Goal: Use online tool/utility: Utilize a website feature to perform a specific function

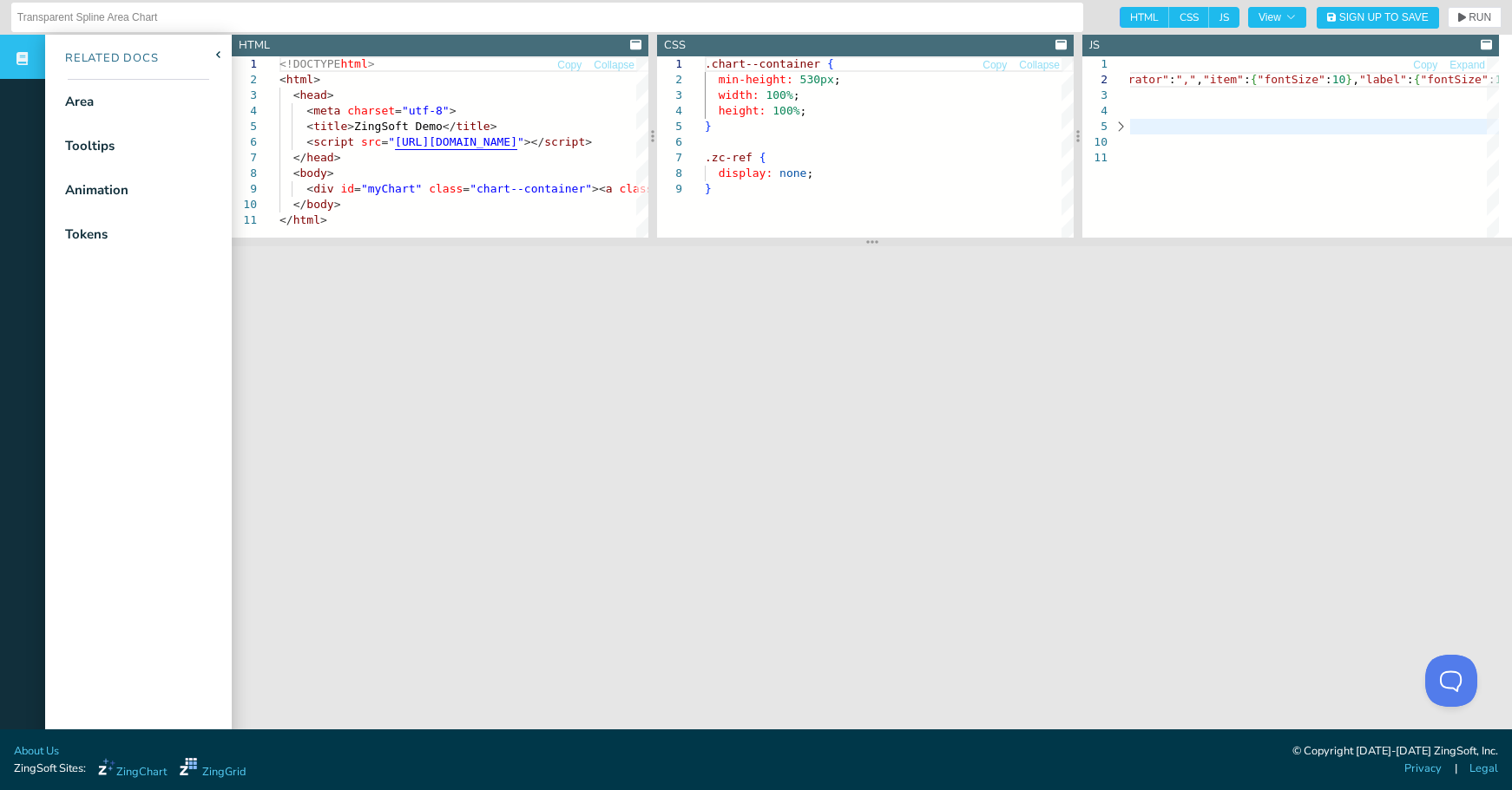
scroll to position [31, 3100]
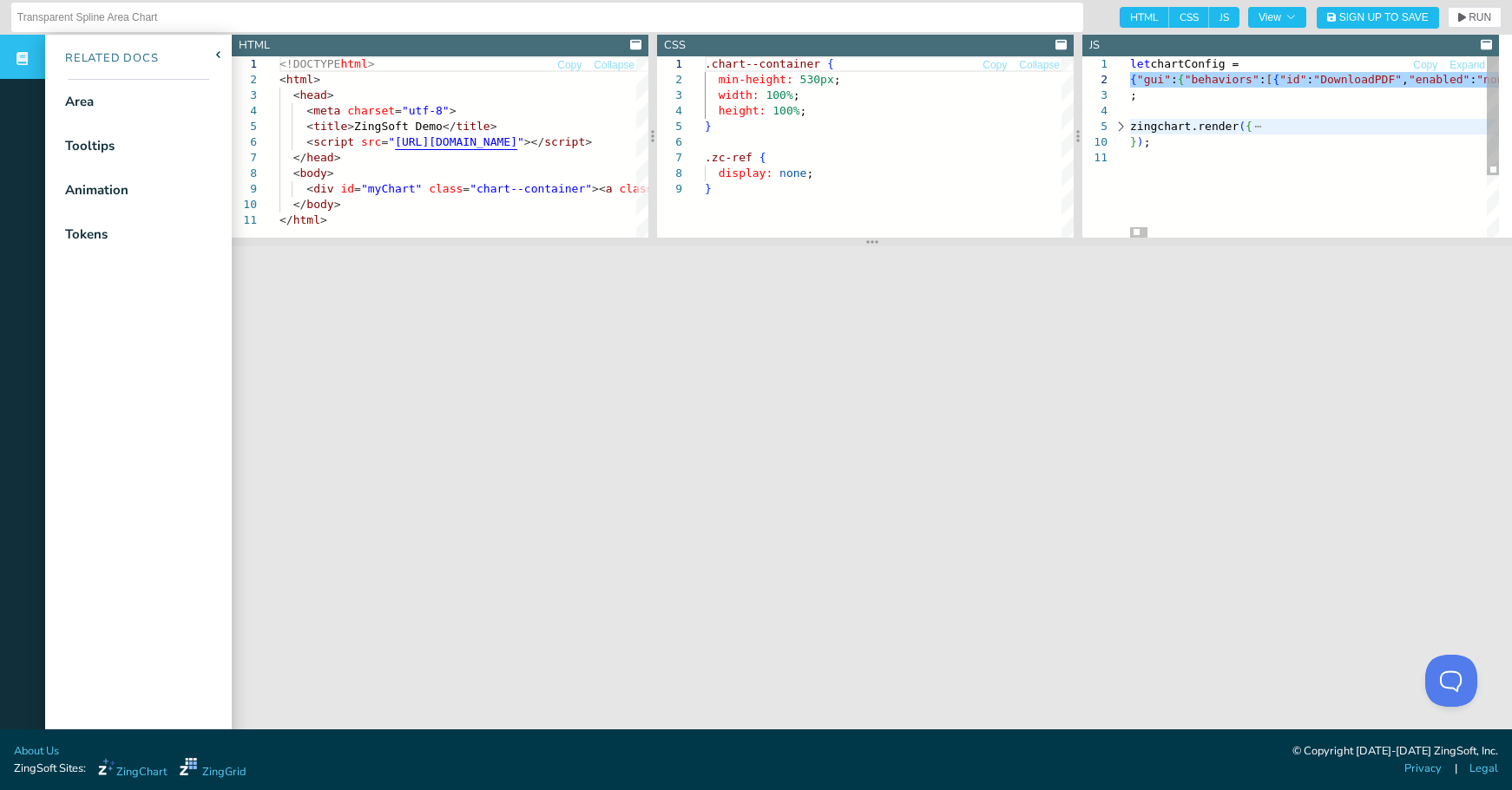
scroll to position [31, 123]
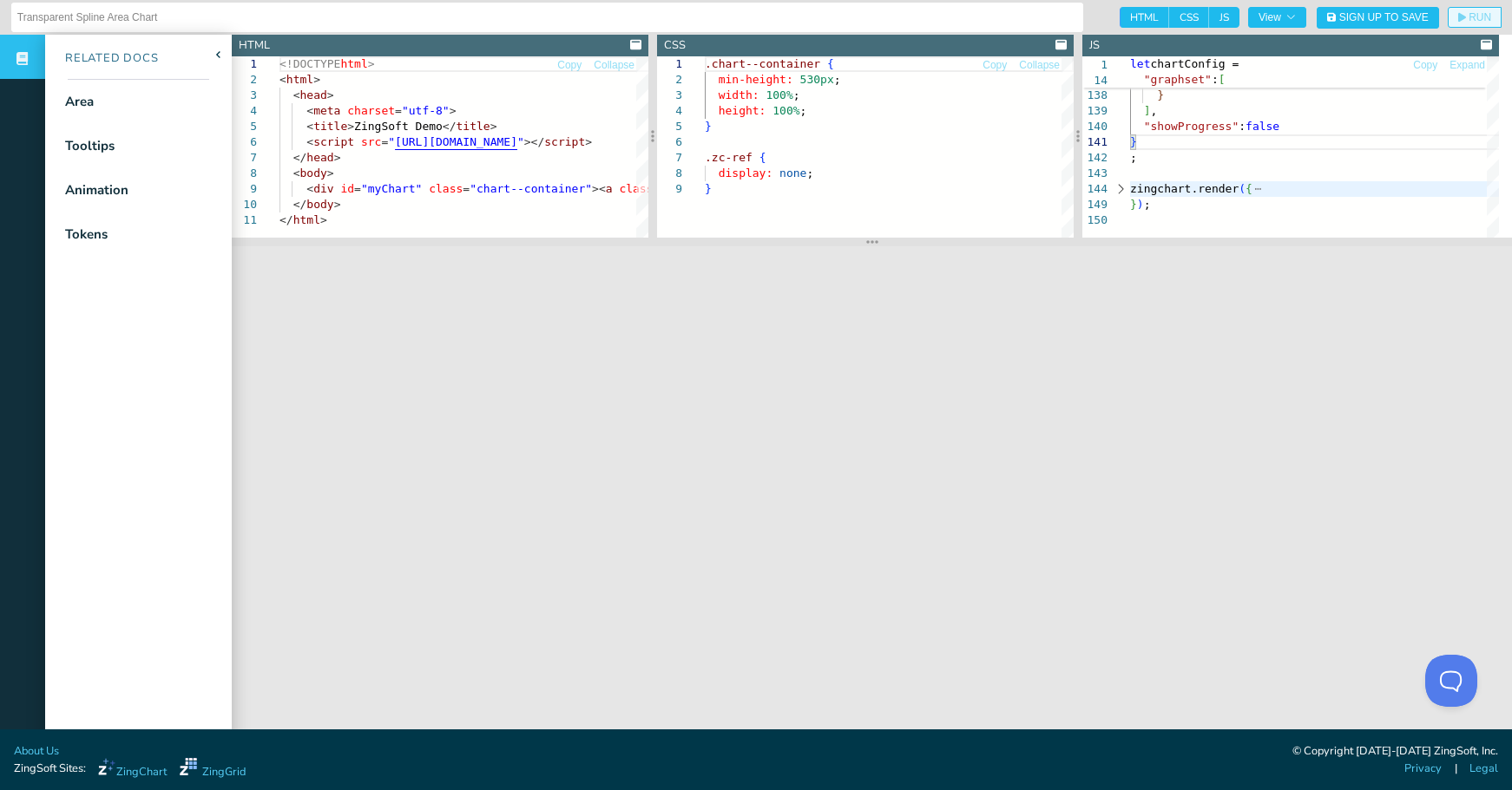
click at [1458, 14] on icon "button" at bounding box center [1462, 18] width 8 height 10
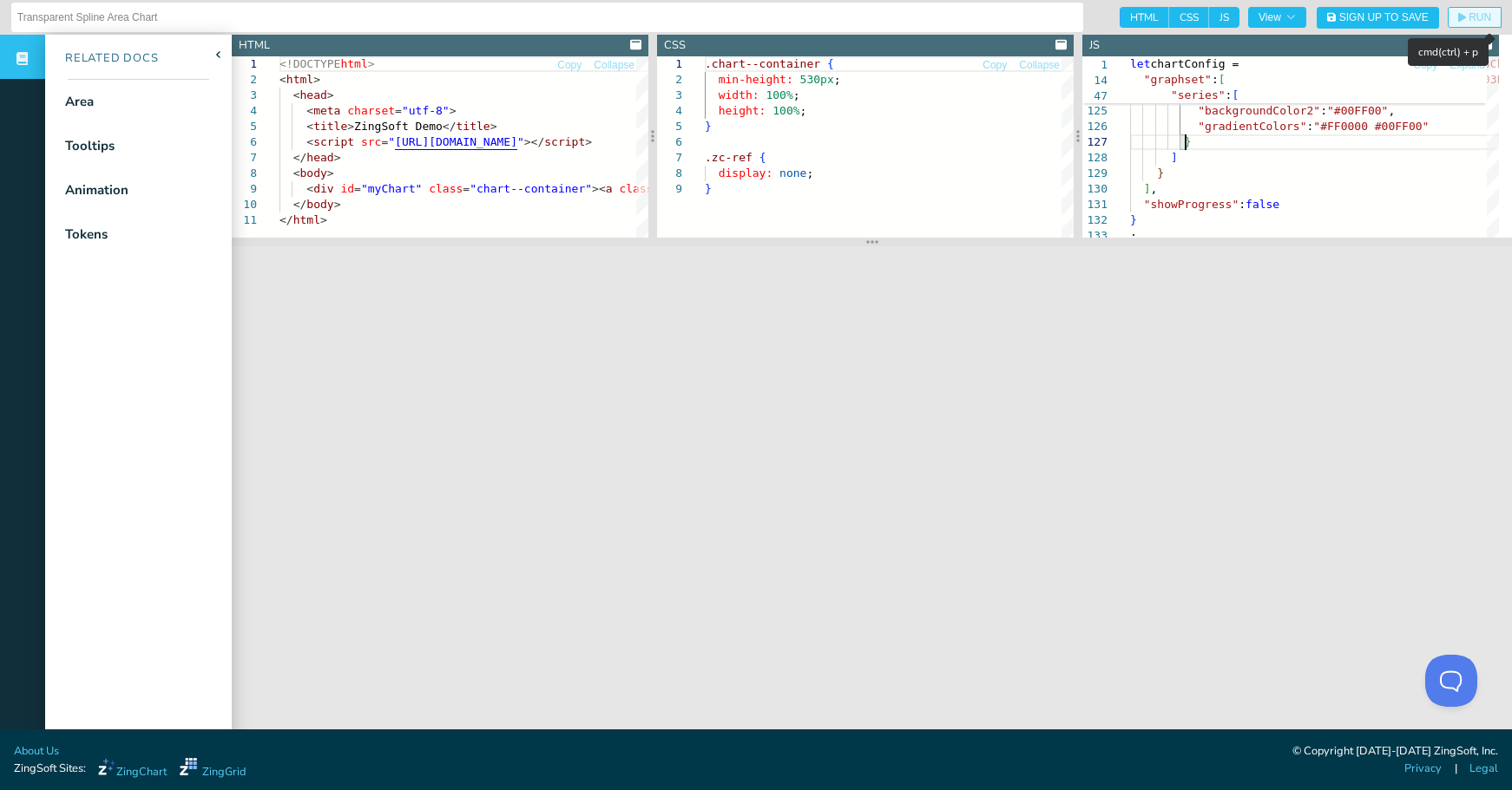
click at [1458, 18] on span "RUN" at bounding box center [1474, 18] width 33 height 11
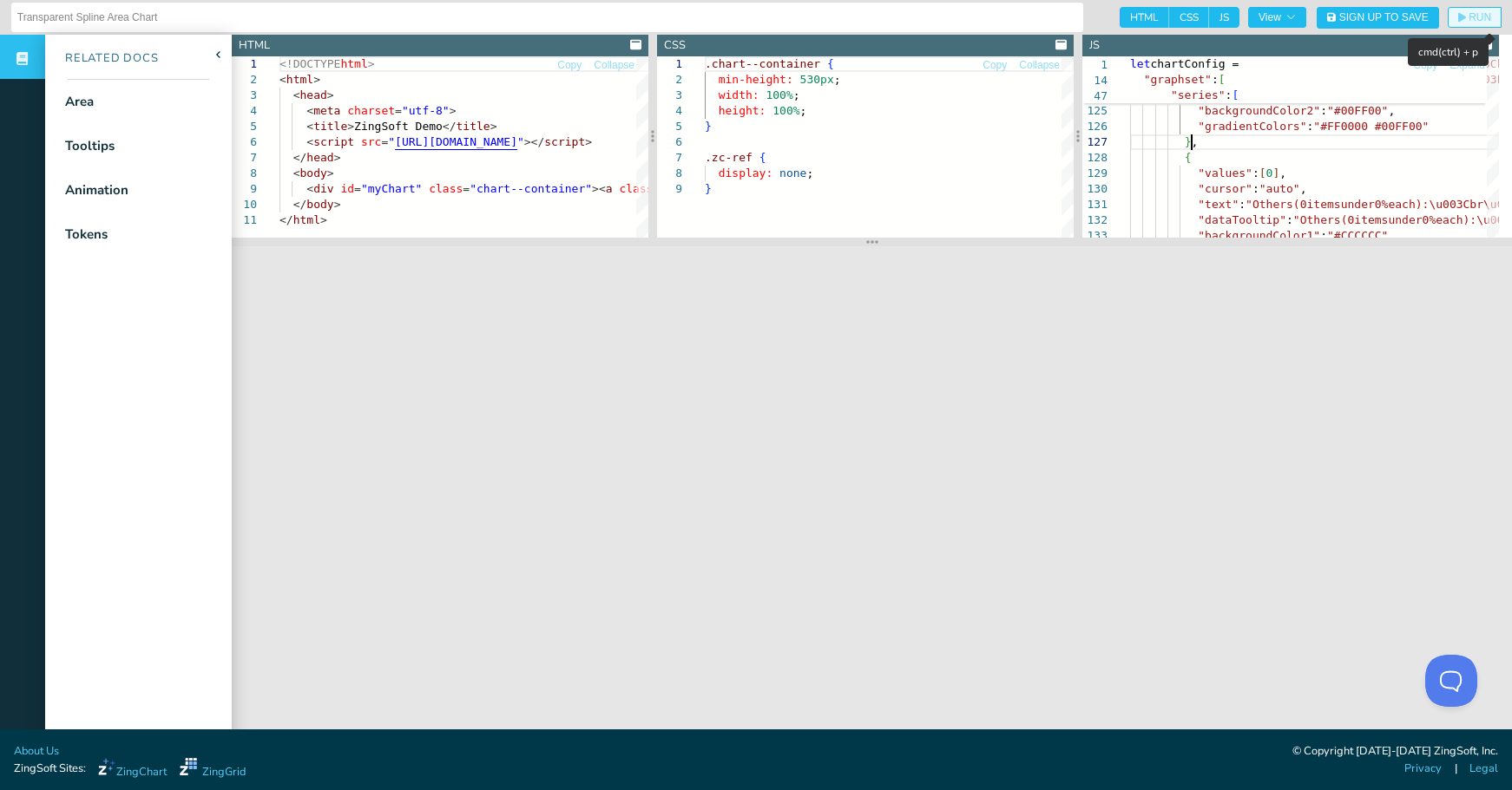
click at [1468, 12] on span "RUN" at bounding box center [1479, 18] width 23 height 11
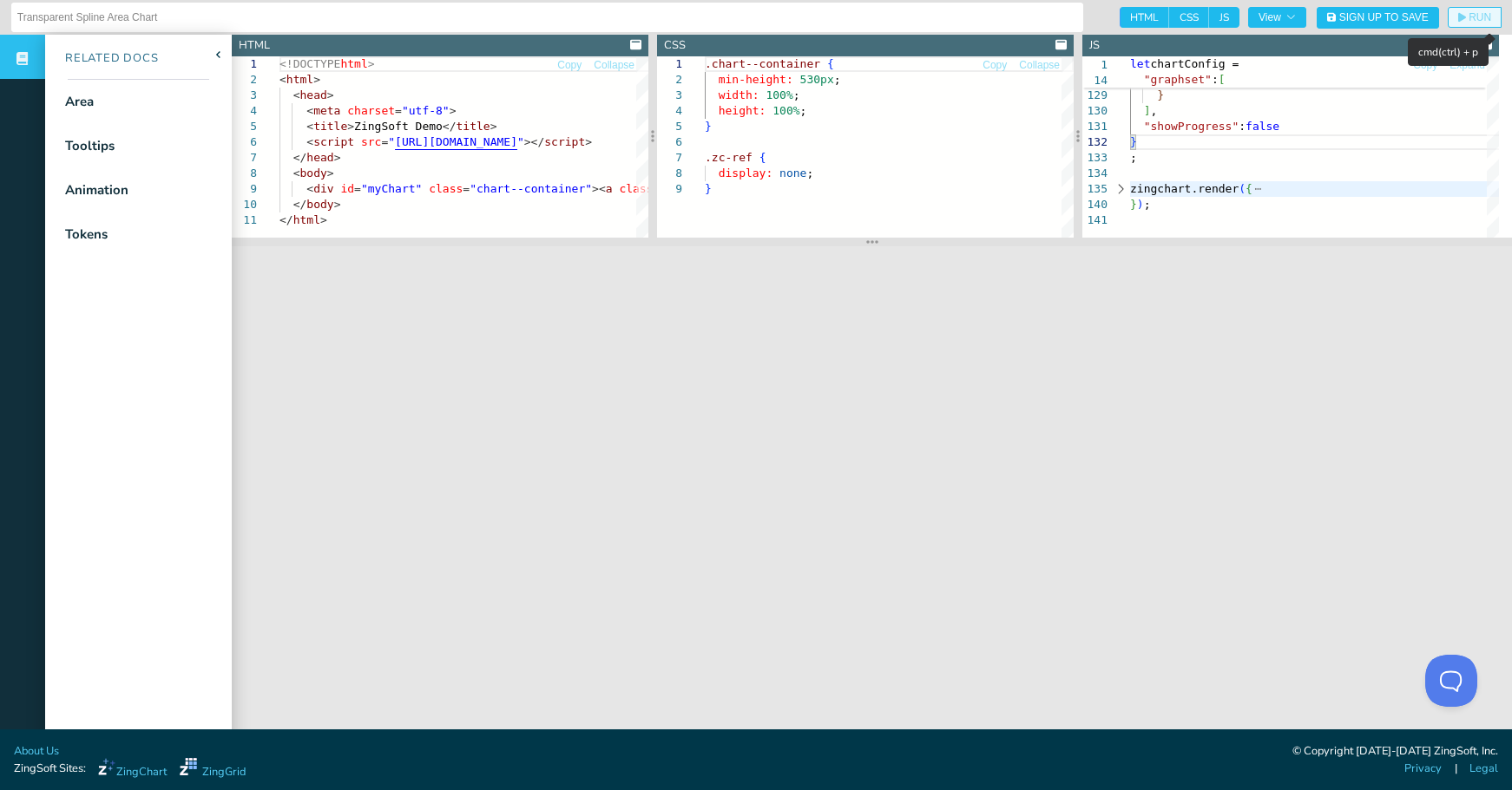
click at [1468, 15] on span "RUN" at bounding box center [1479, 18] width 23 height 11
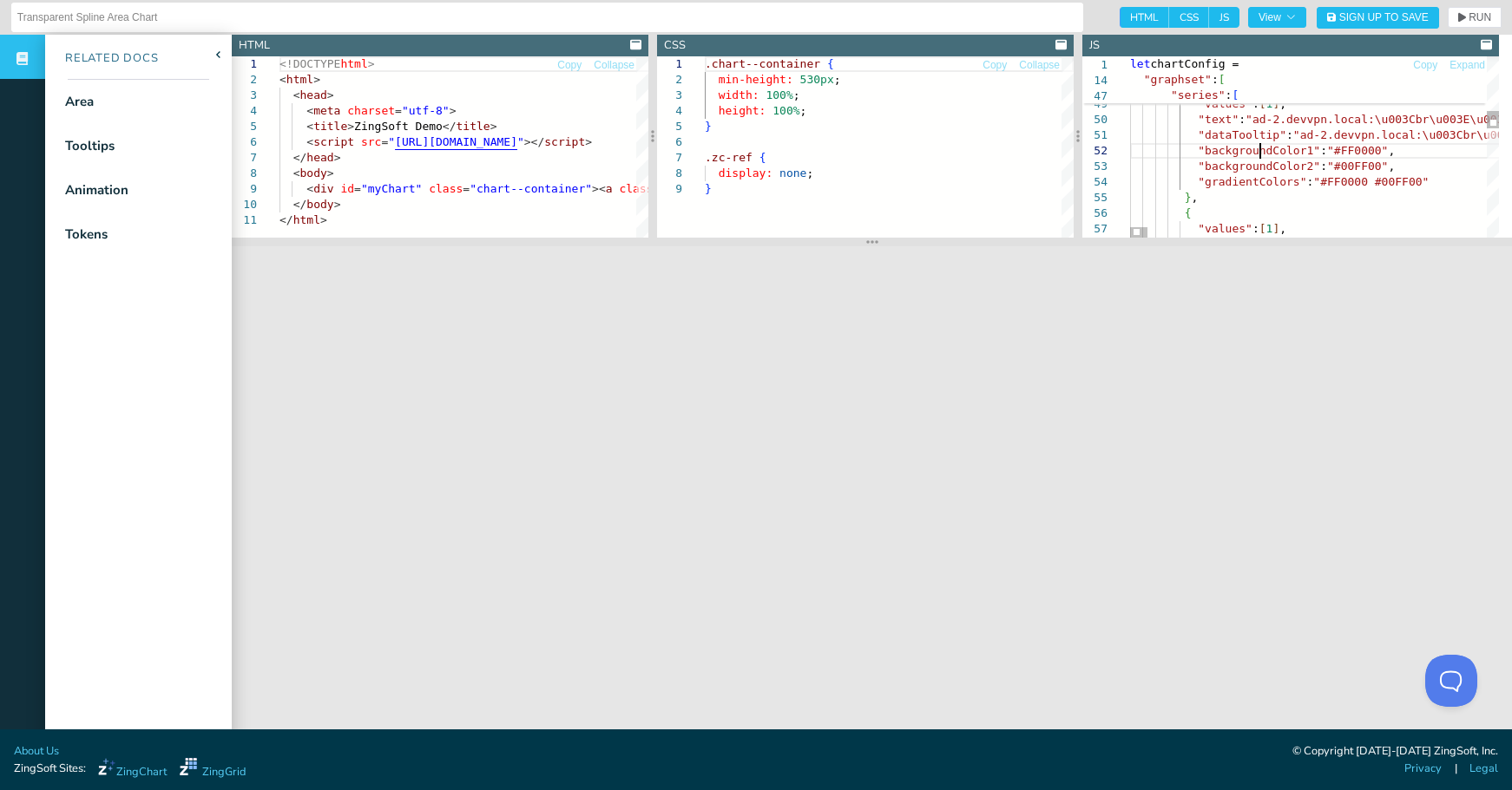
scroll to position [31, 5]
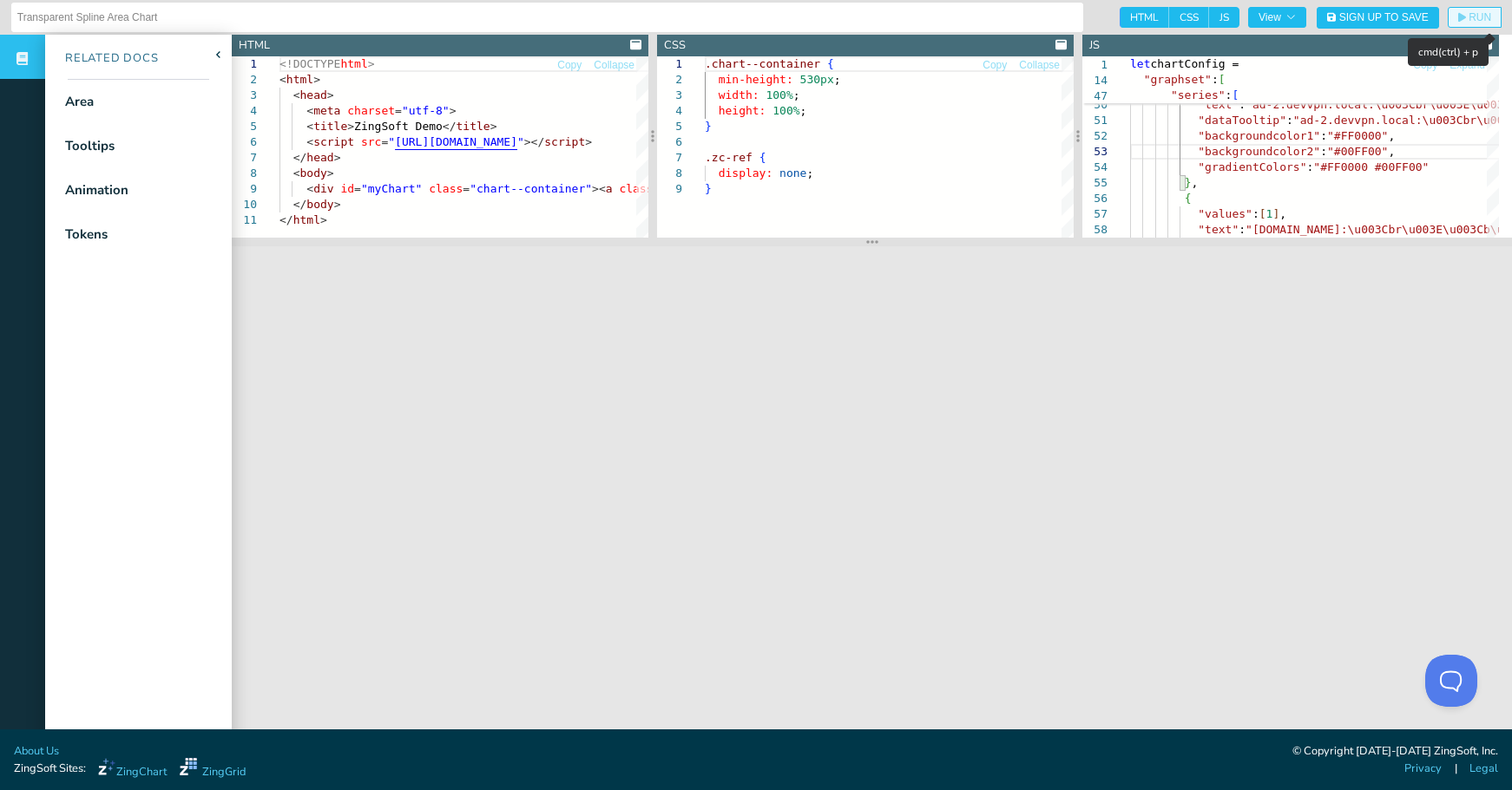
click at [1468, 18] on span "RUN" at bounding box center [1479, 18] width 23 height 11
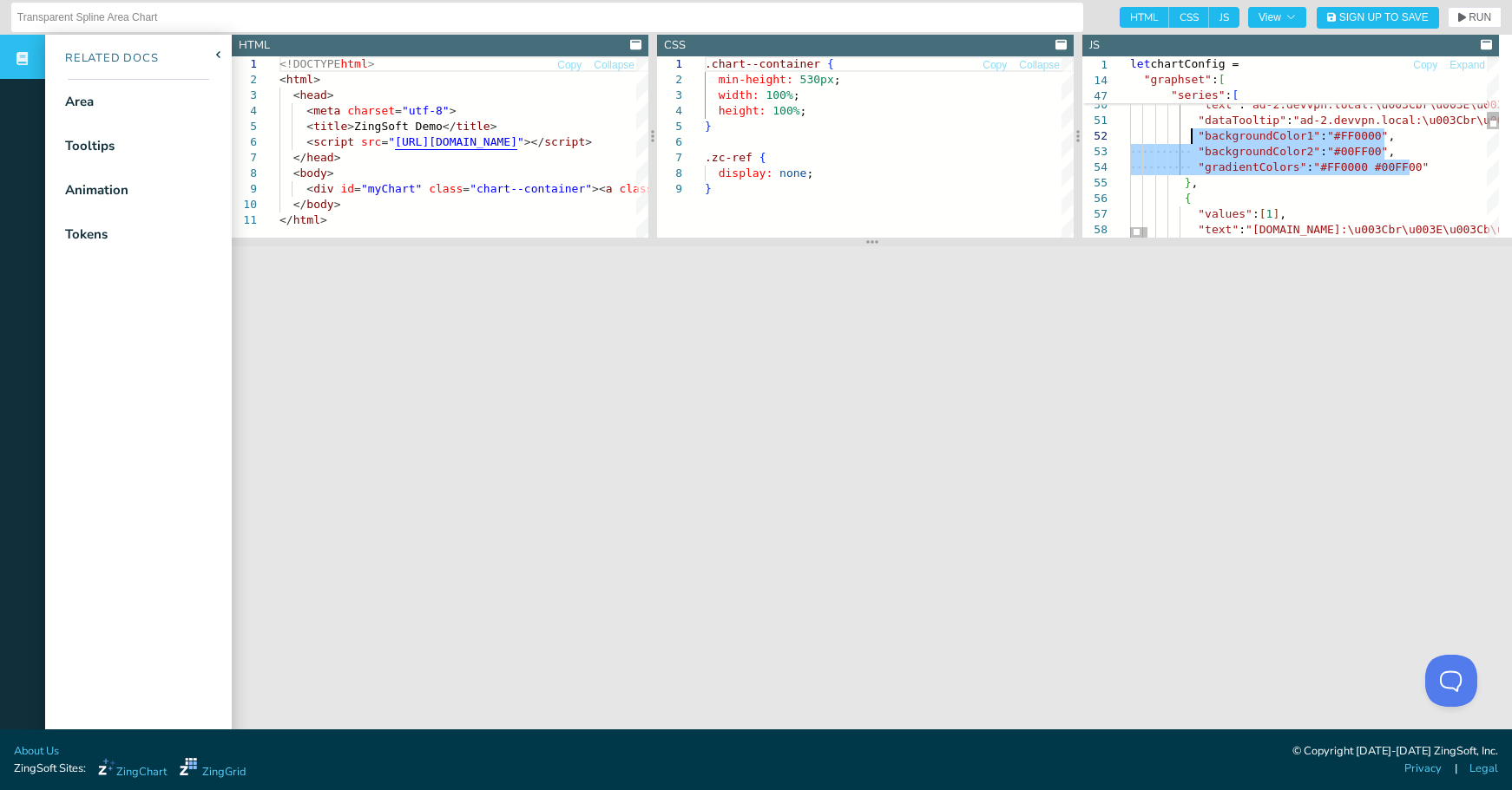
drag, startPoint x: 1427, startPoint y: 166, endPoint x: 1193, endPoint y: 139, distance: 235.6
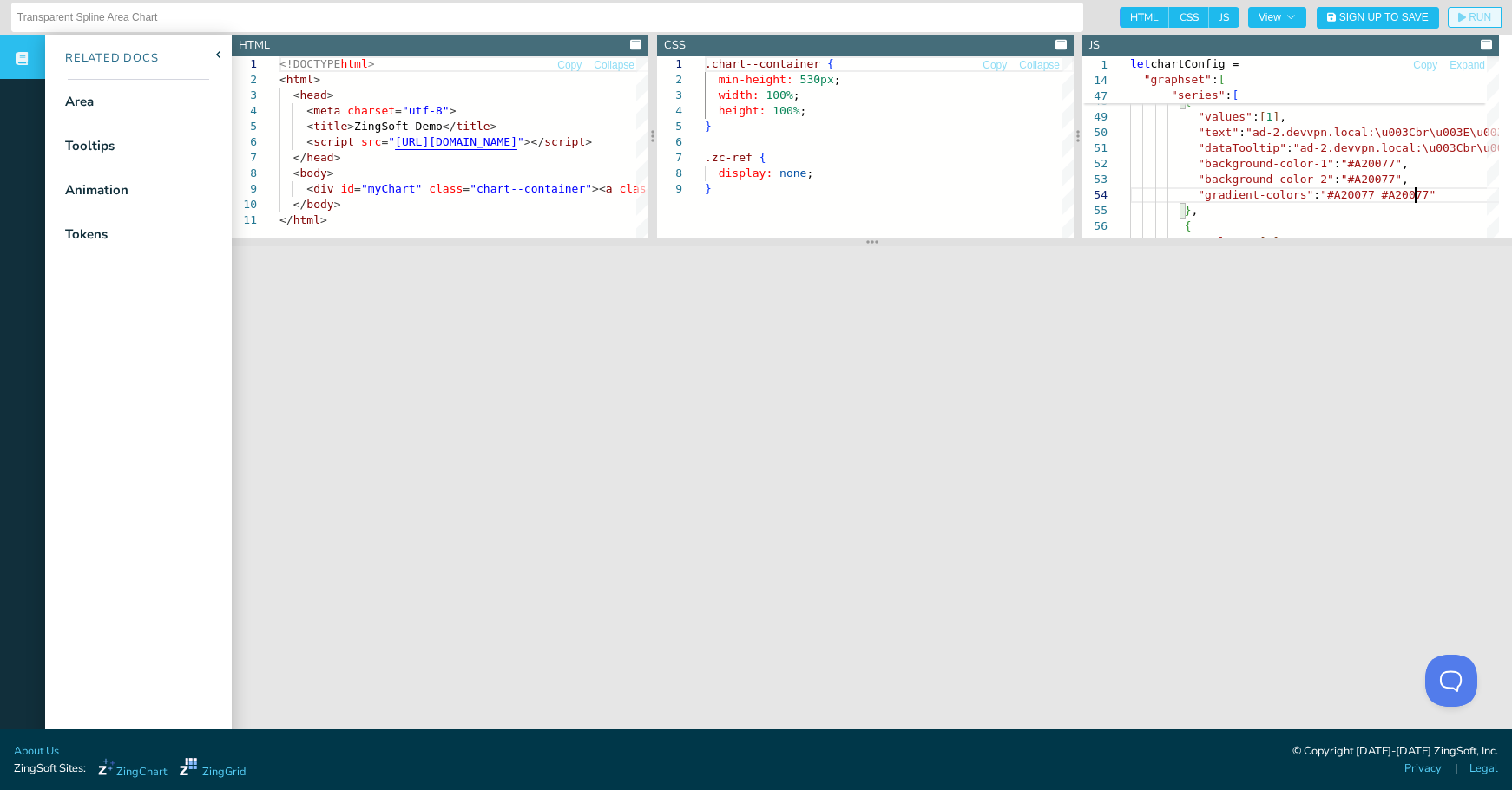
click at [1458, 20] on span "RUN" at bounding box center [1474, 18] width 33 height 11
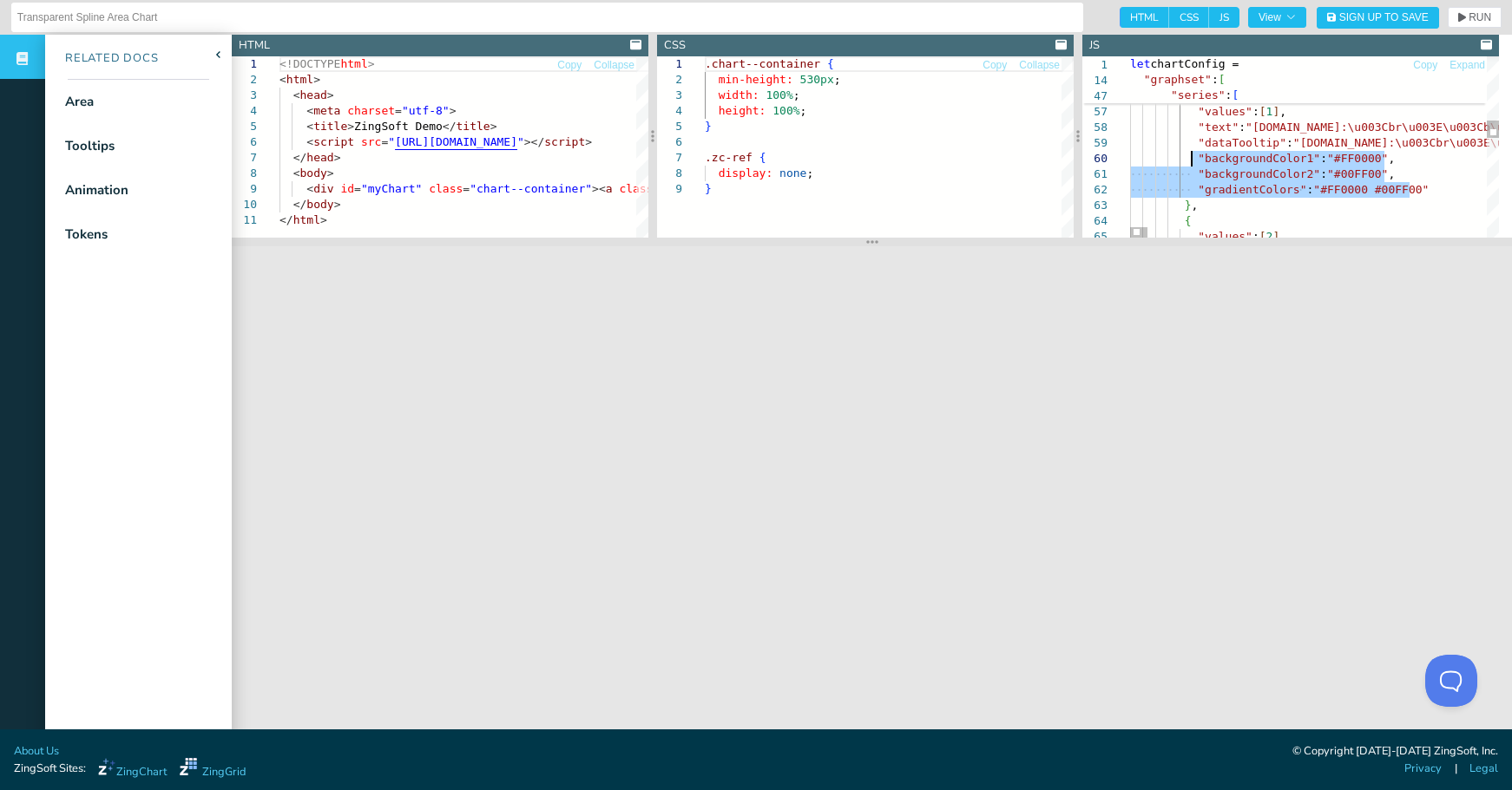
drag, startPoint x: 1428, startPoint y: 188, endPoint x: 1193, endPoint y: 162, distance: 236.4
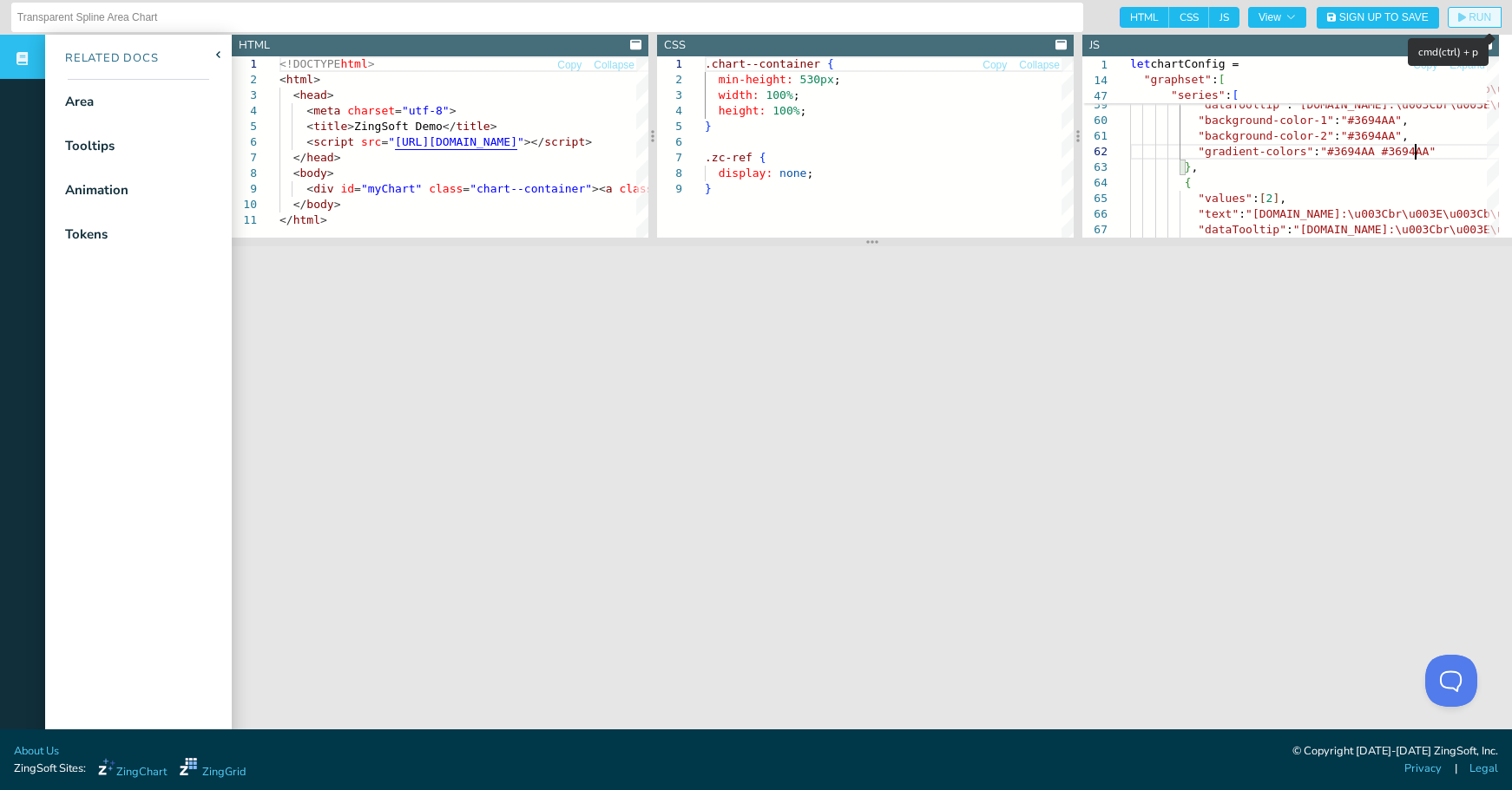
click at [1468, 19] on span "RUN" at bounding box center [1479, 18] width 23 height 11
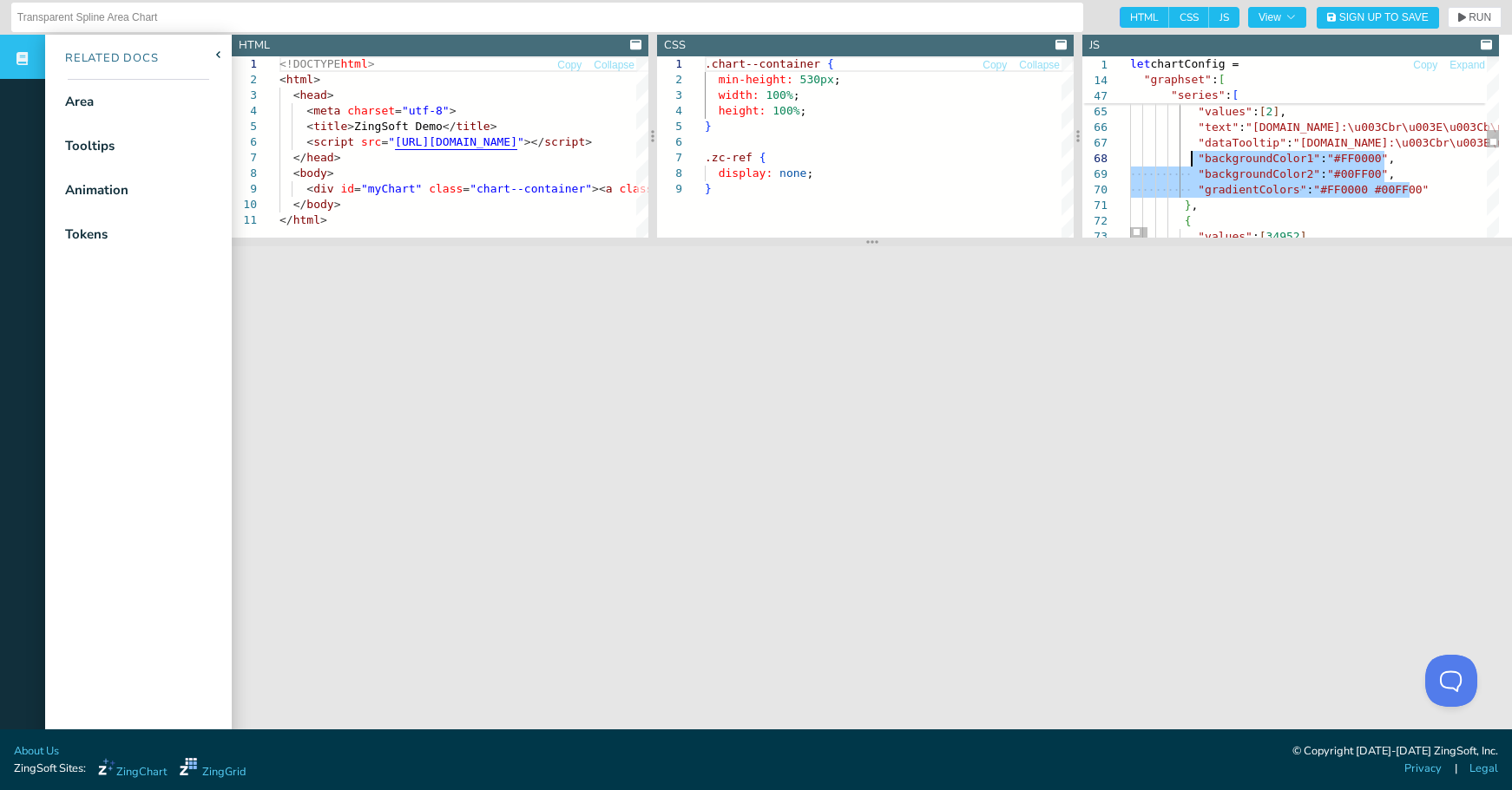
drag, startPoint x: 1422, startPoint y: 190, endPoint x: 1193, endPoint y: 152, distance: 232.1
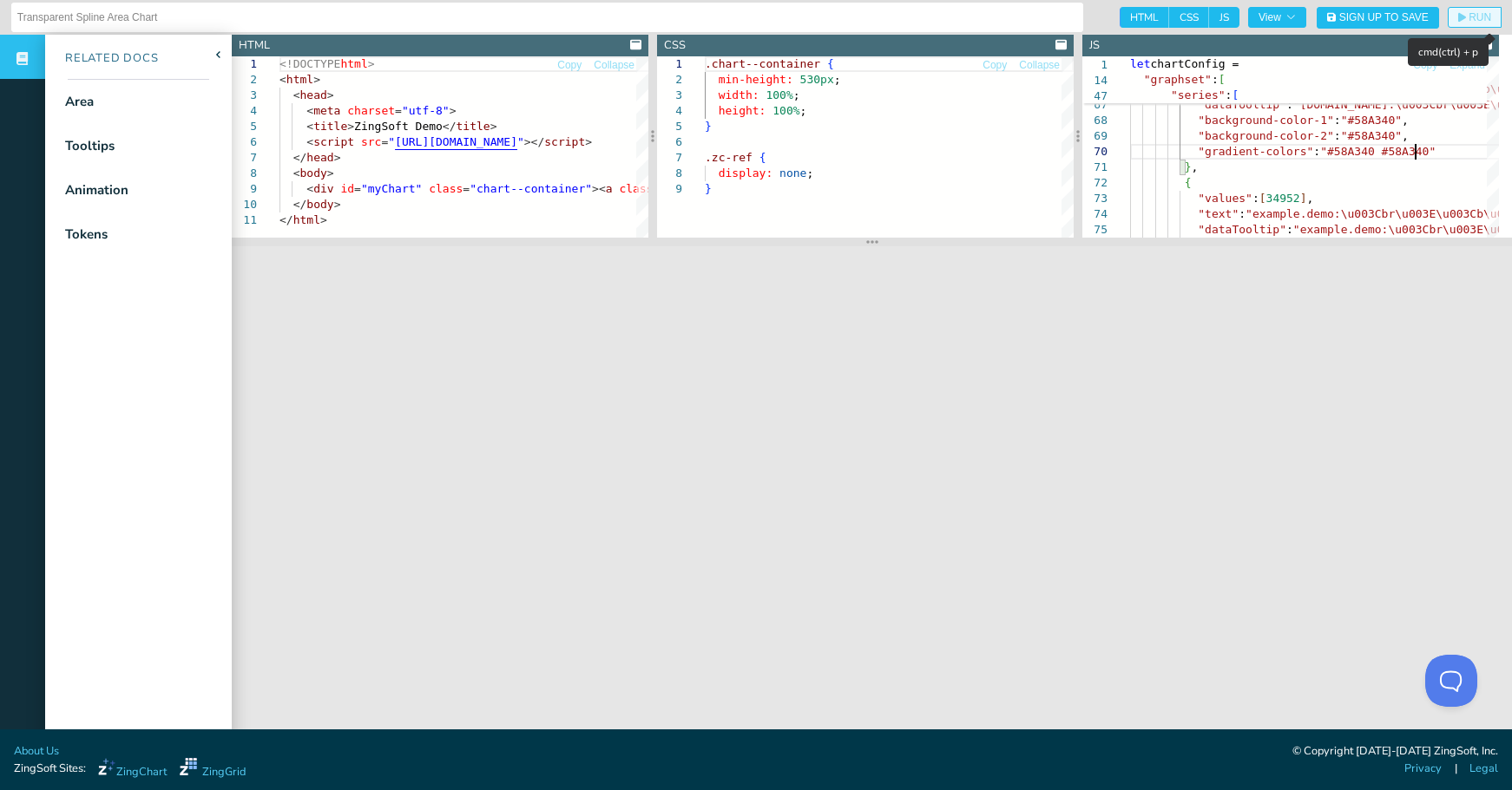
click at [1468, 15] on span "RUN" at bounding box center [1479, 18] width 23 height 11
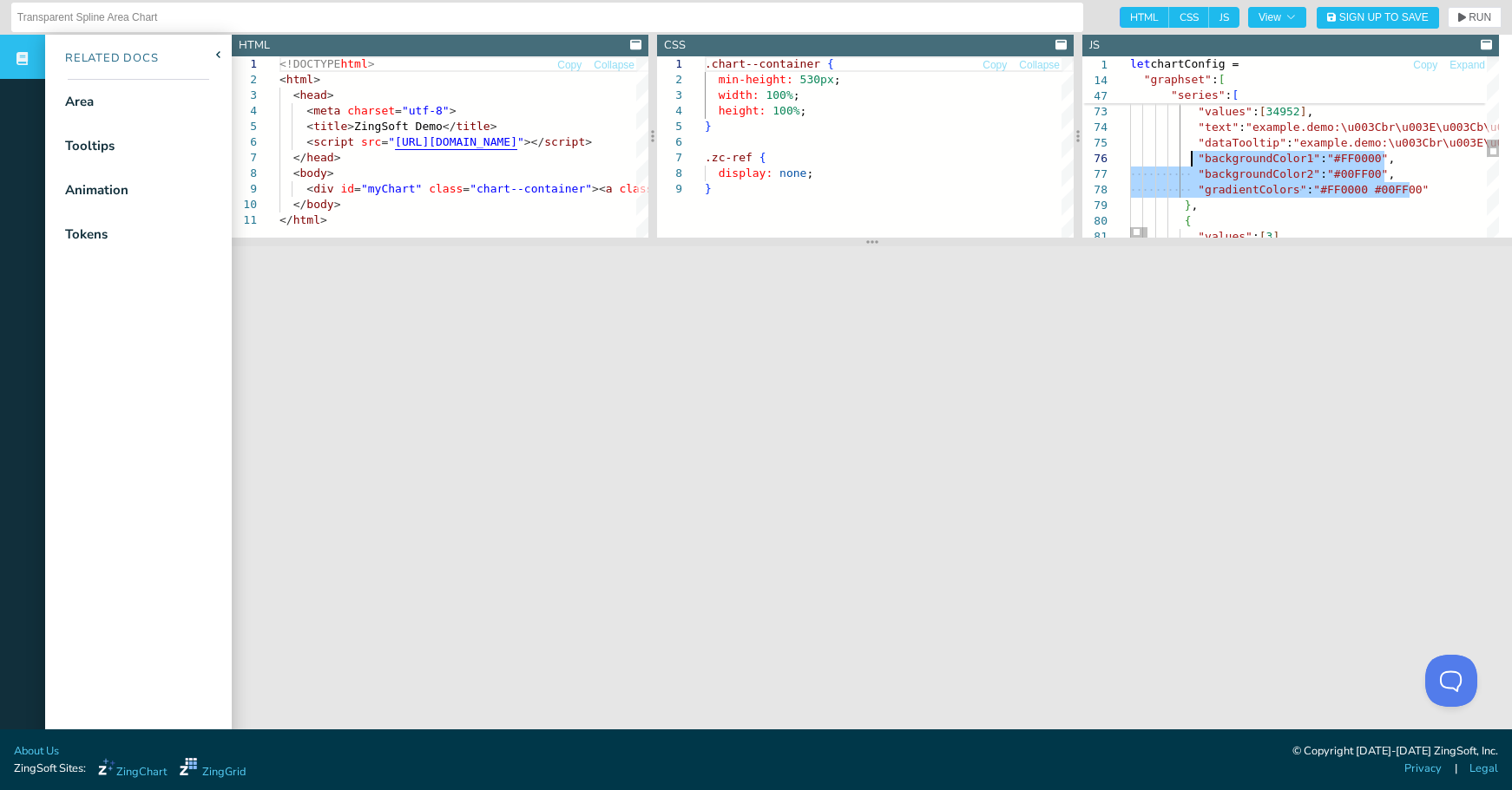
drag, startPoint x: 1417, startPoint y: 193, endPoint x: 1192, endPoint y: 158, distance: 227.7
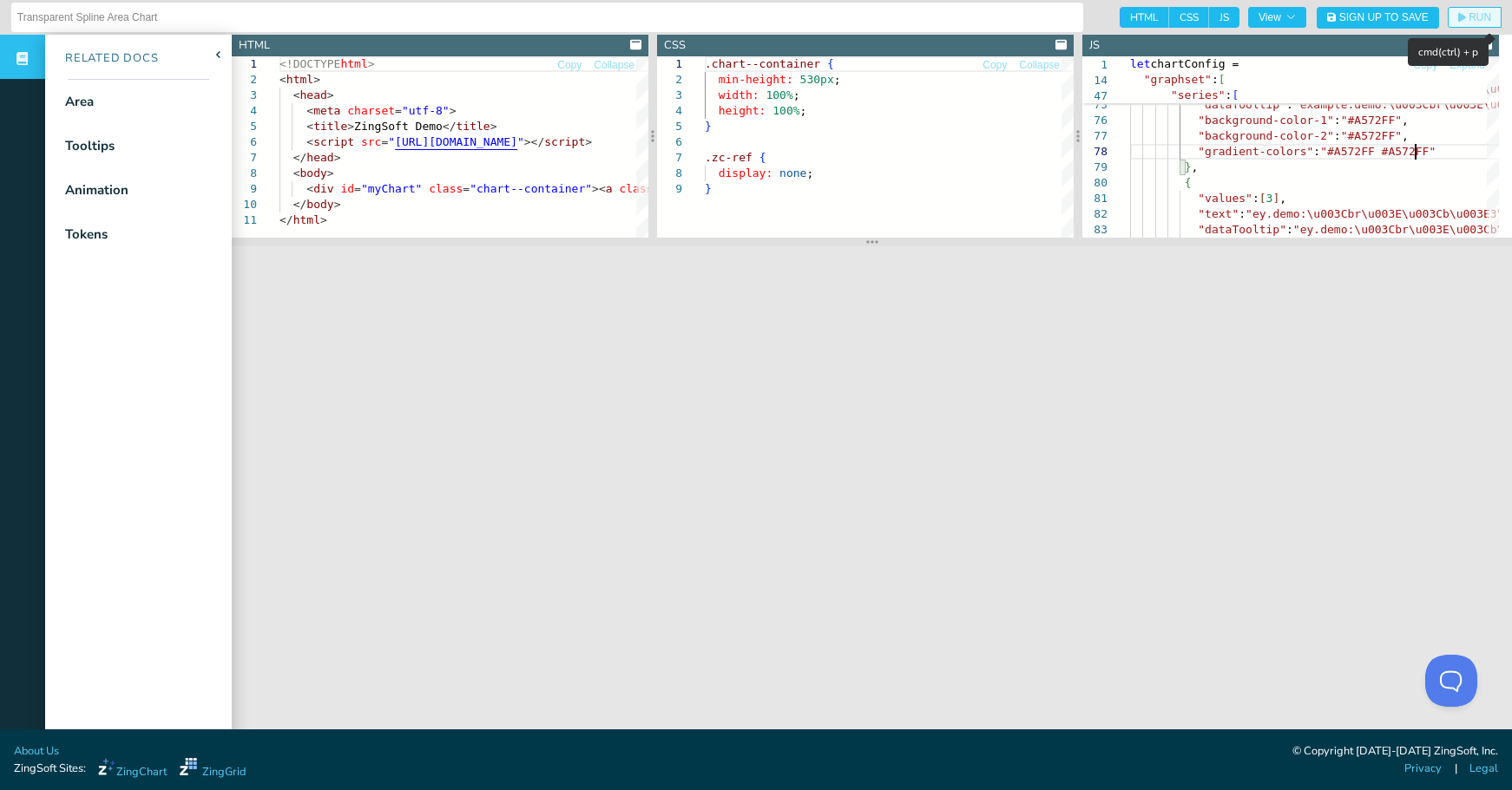
click at [1468, 12] on span "RUN" at bounding box center [1479, 18] width 23 height 11
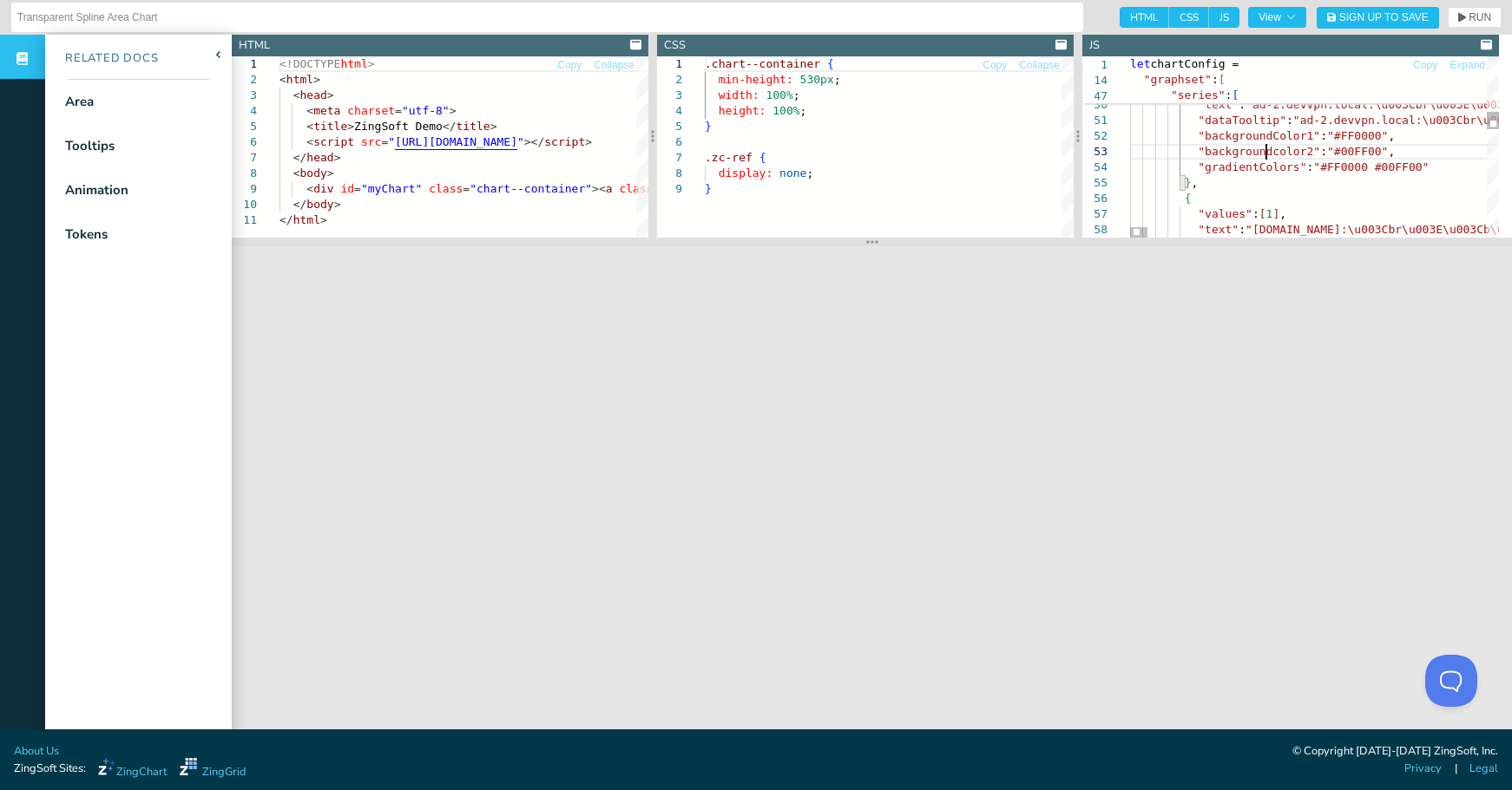
scroll to position [32, 136]
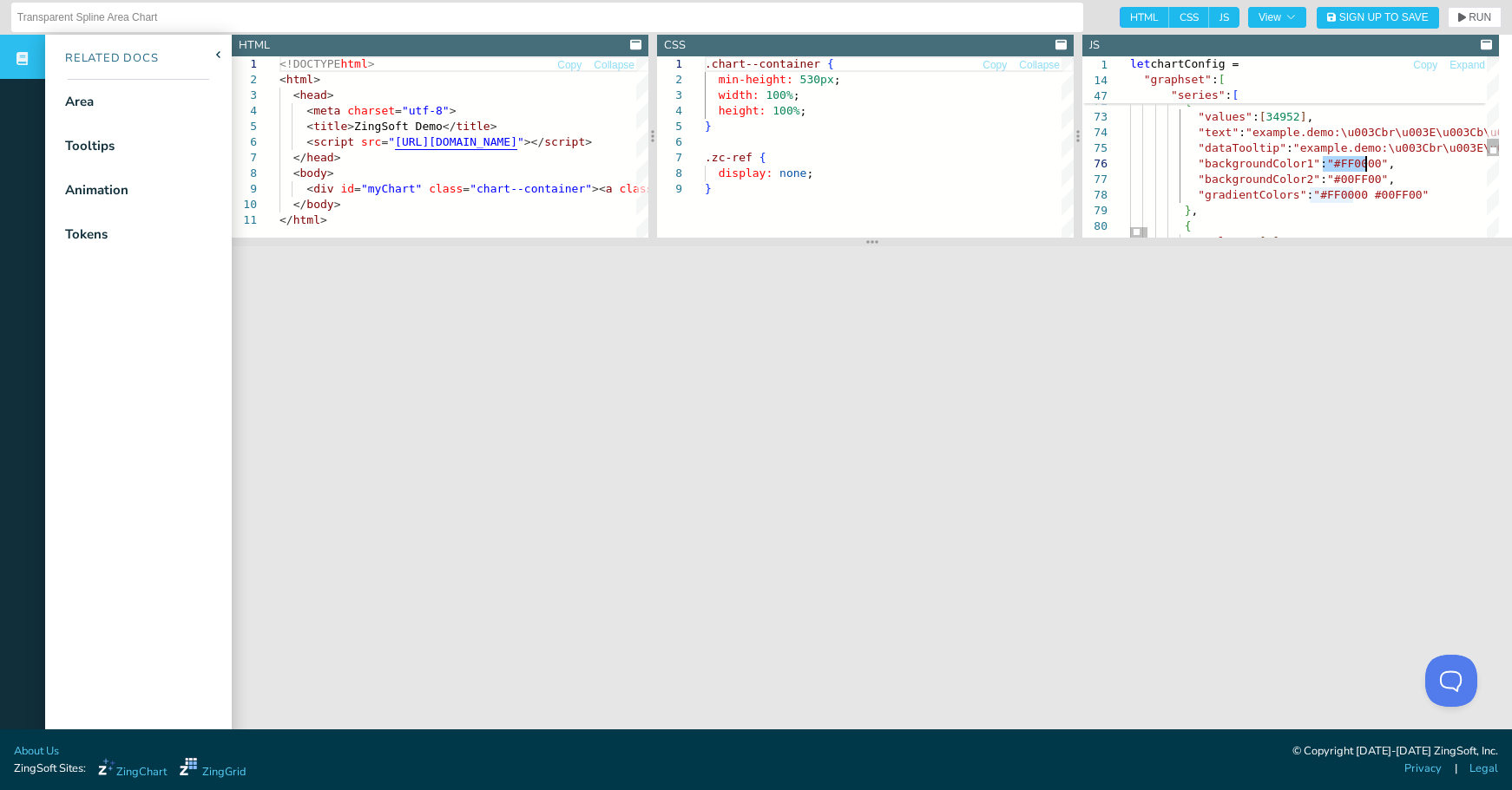
drag, startPoint x: 1323, startPoint y: 164, endPoint x: 1368, endPoint y: 167, distance: 45.1
drag, startPoint x: 1324, startPoint y: 167, endPoint x: 1365, endPoint y: 166, distance: 41.0
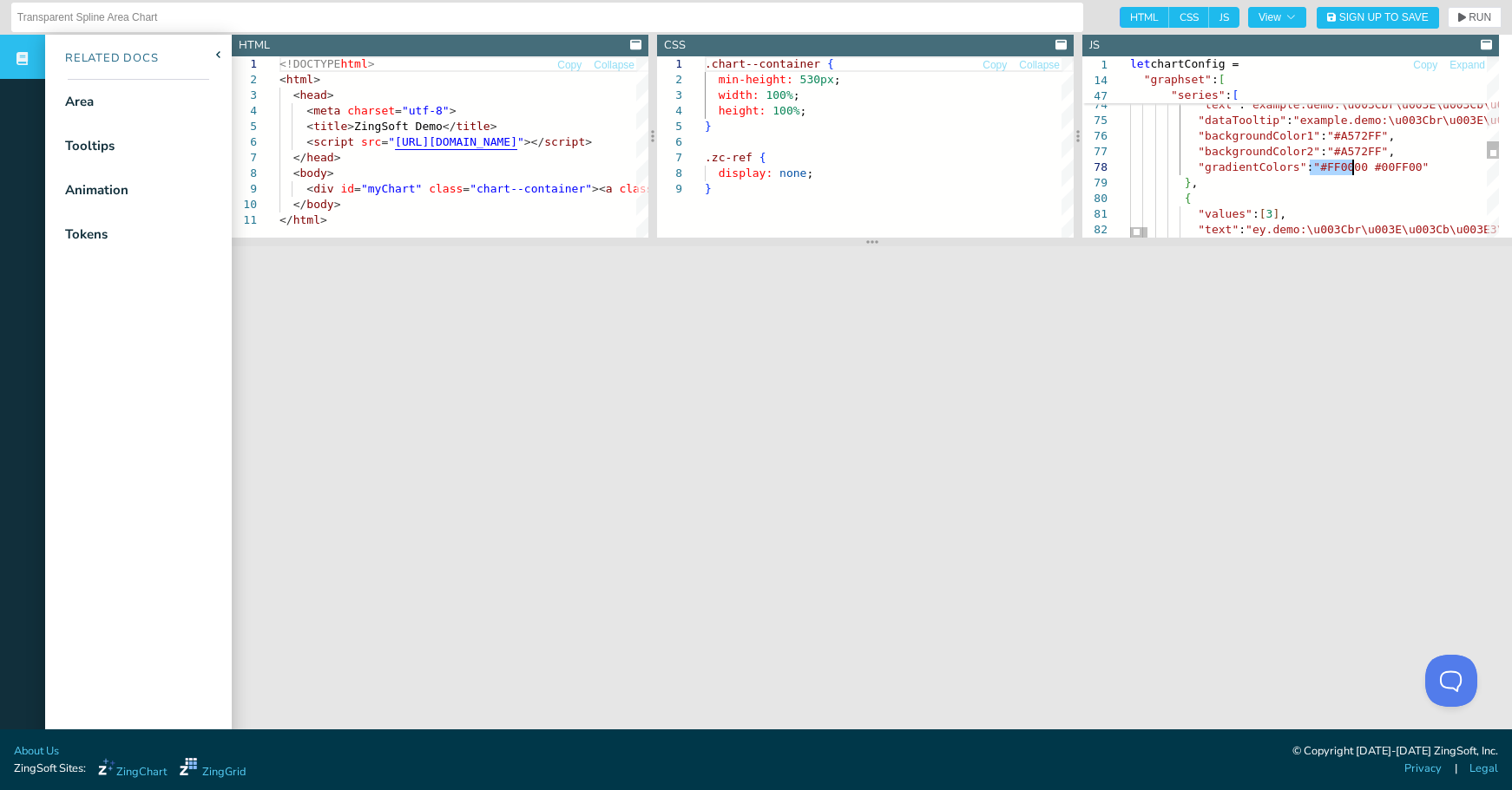
drag, startPoint x: 1310, startPoint y: 169, endPoint x: 1353, endPoint y: 168, distance: 43.0
drag, startPoint x: 1358, startPoint y: 150, endPoint x: 1402, endPoint y: 145, distance: 44.3
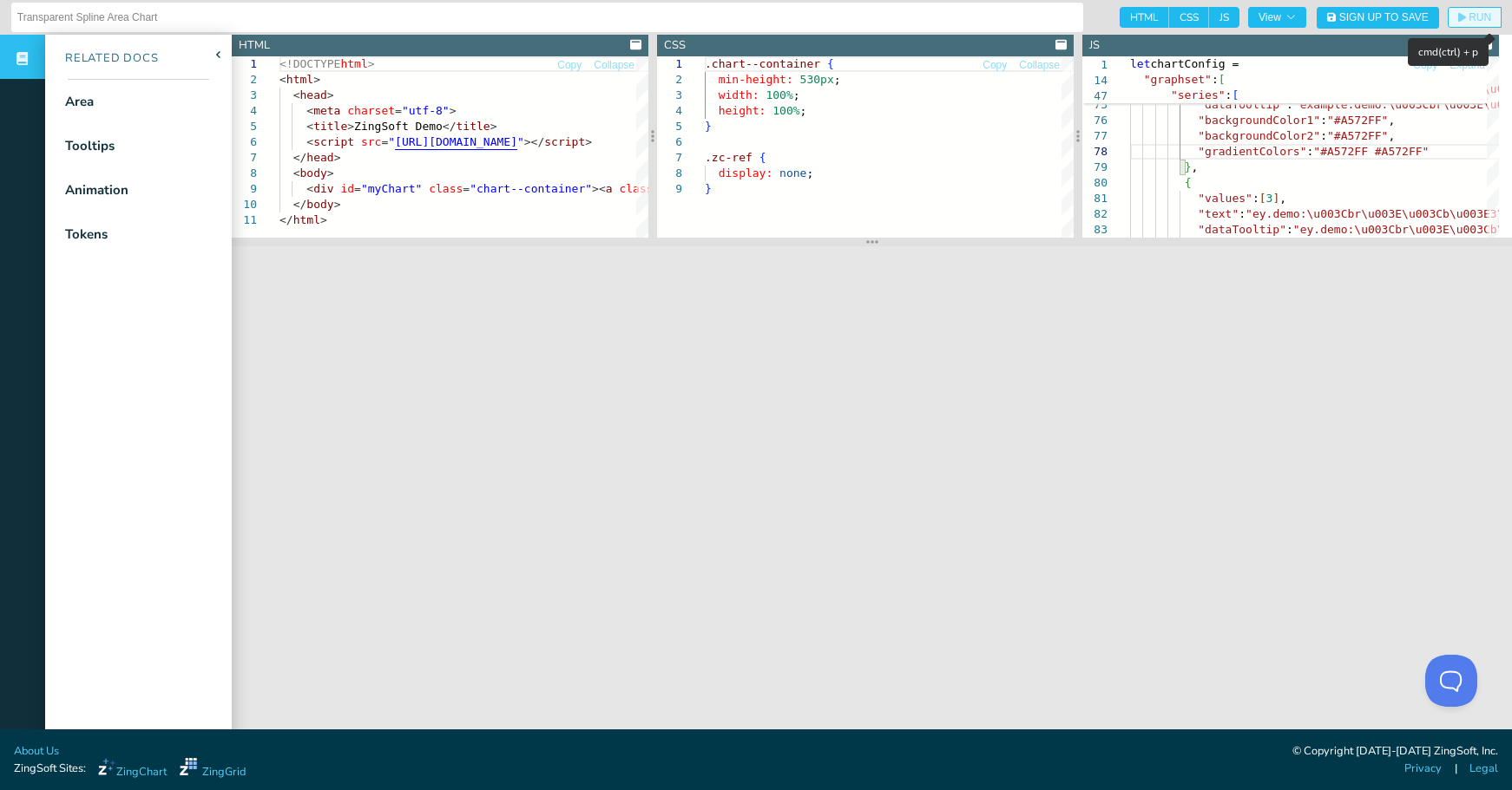
click at [1468, 20] on span "RUN" at bounding box center [1479, 18] width 23 height 11
click at [93, 526] on nav "Related Docs Area Tooltips Animation Tokens" at bounding box center [138, 429] width 187 height 790
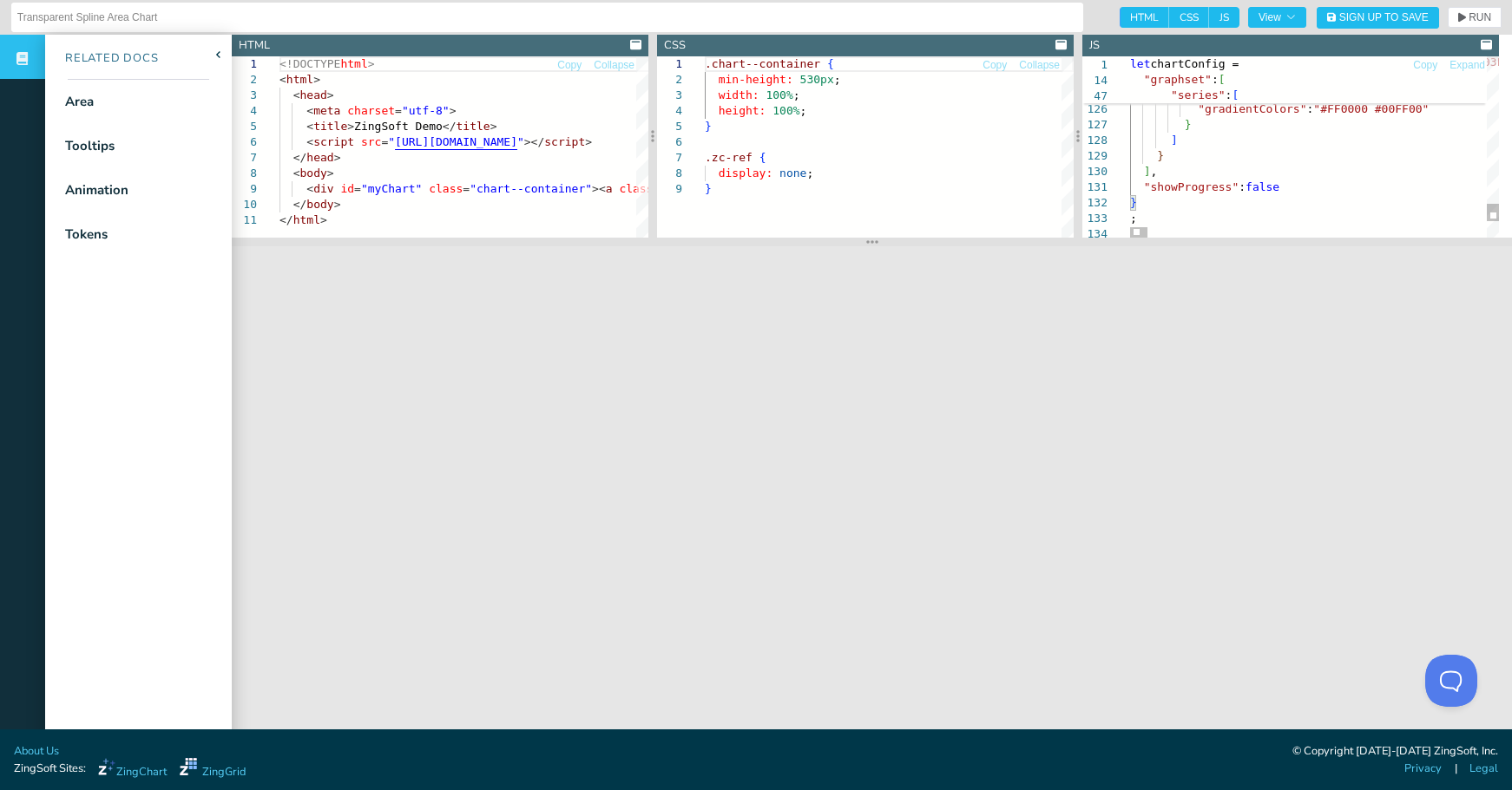
type textarea ""showProgress": false } ; zingchart.render({ id: 'myChart', data: chartConfig, …"
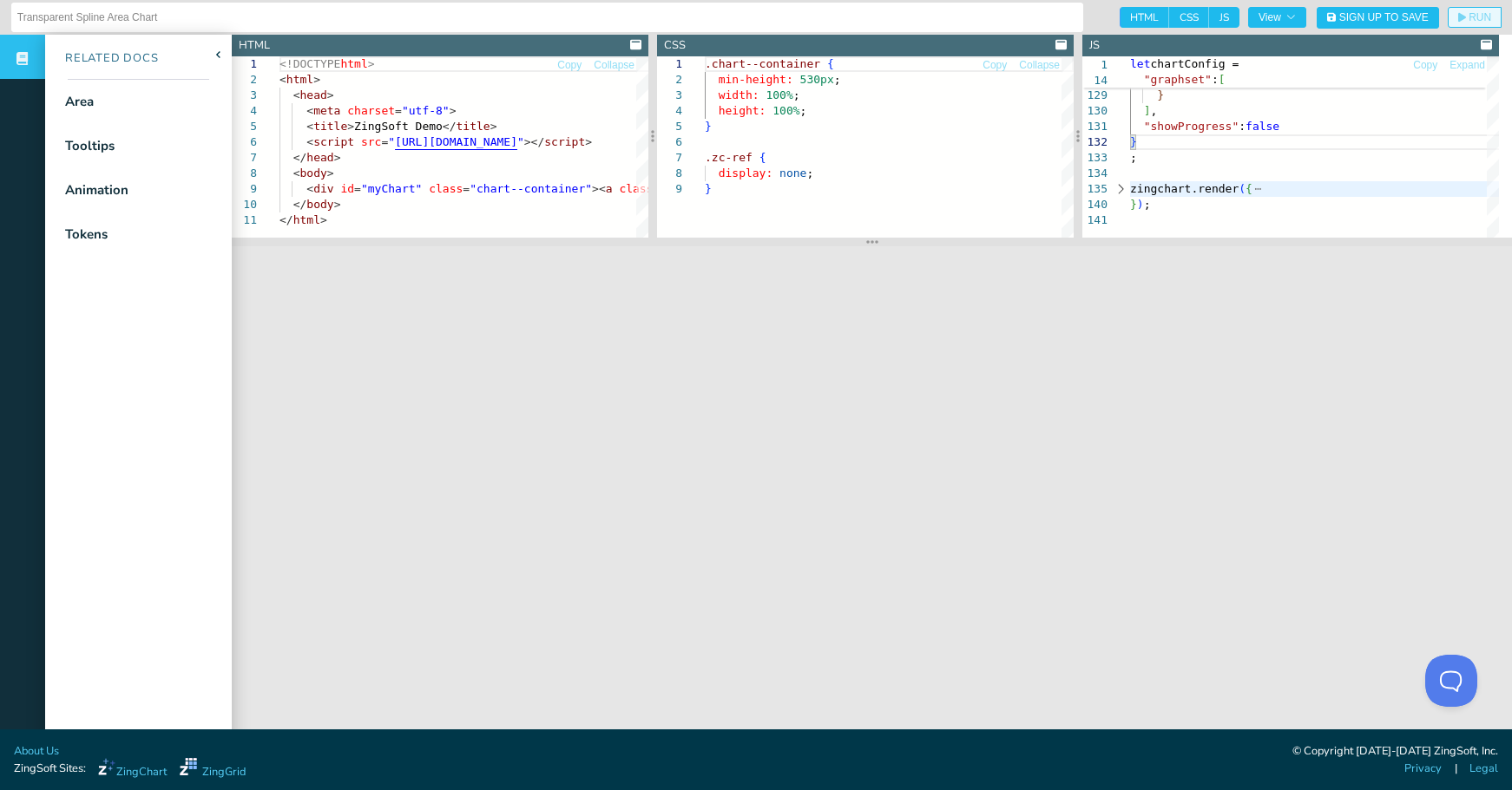
click at [1468, 16] on span "RUN" at bounding box center [1479, 18] width 23 height 11
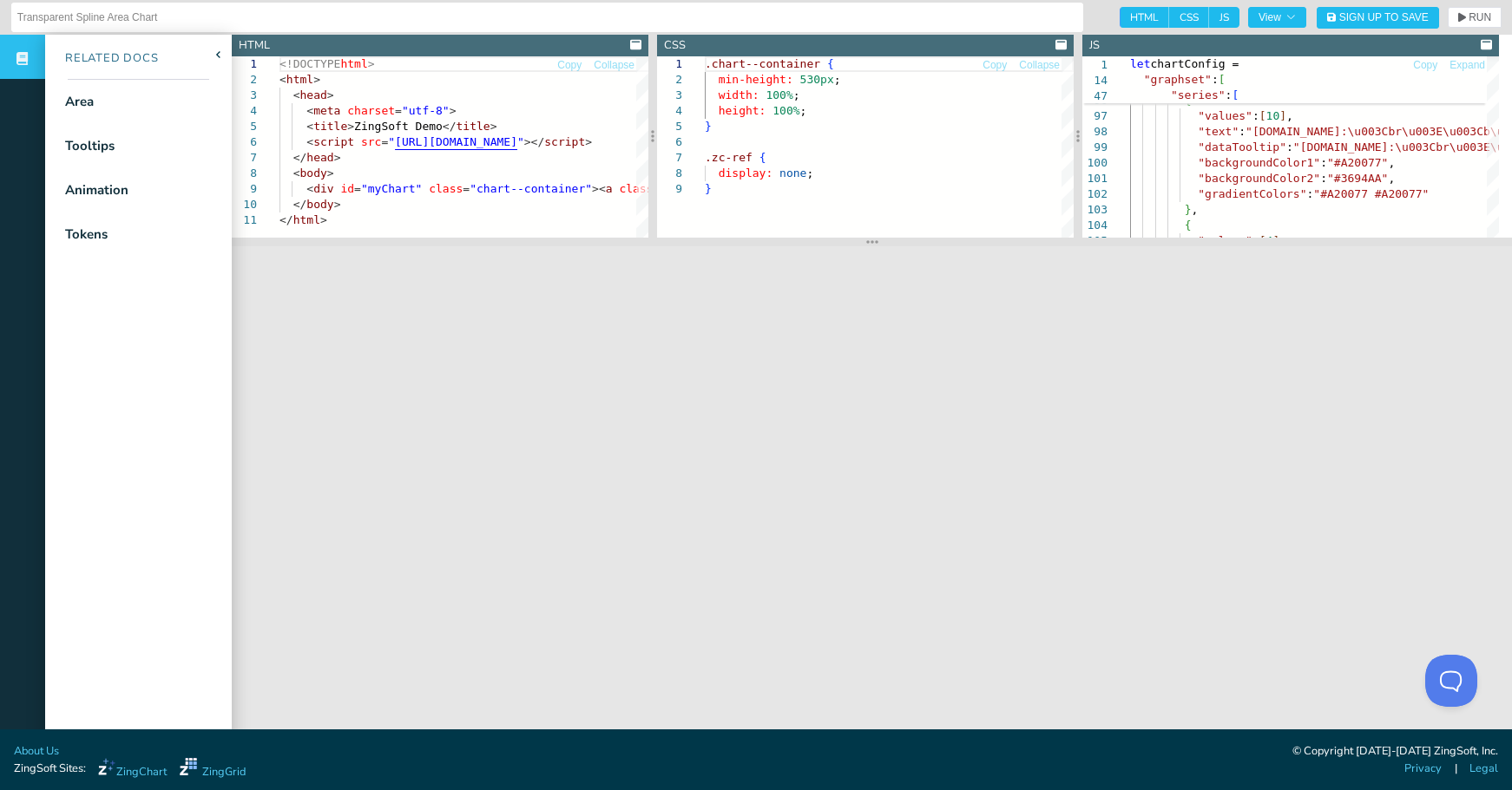
click at [143, 474] on nav "Related Docs Area Tooltips Animation Tokens" at bounding box center [138, 429] width 187 height 790
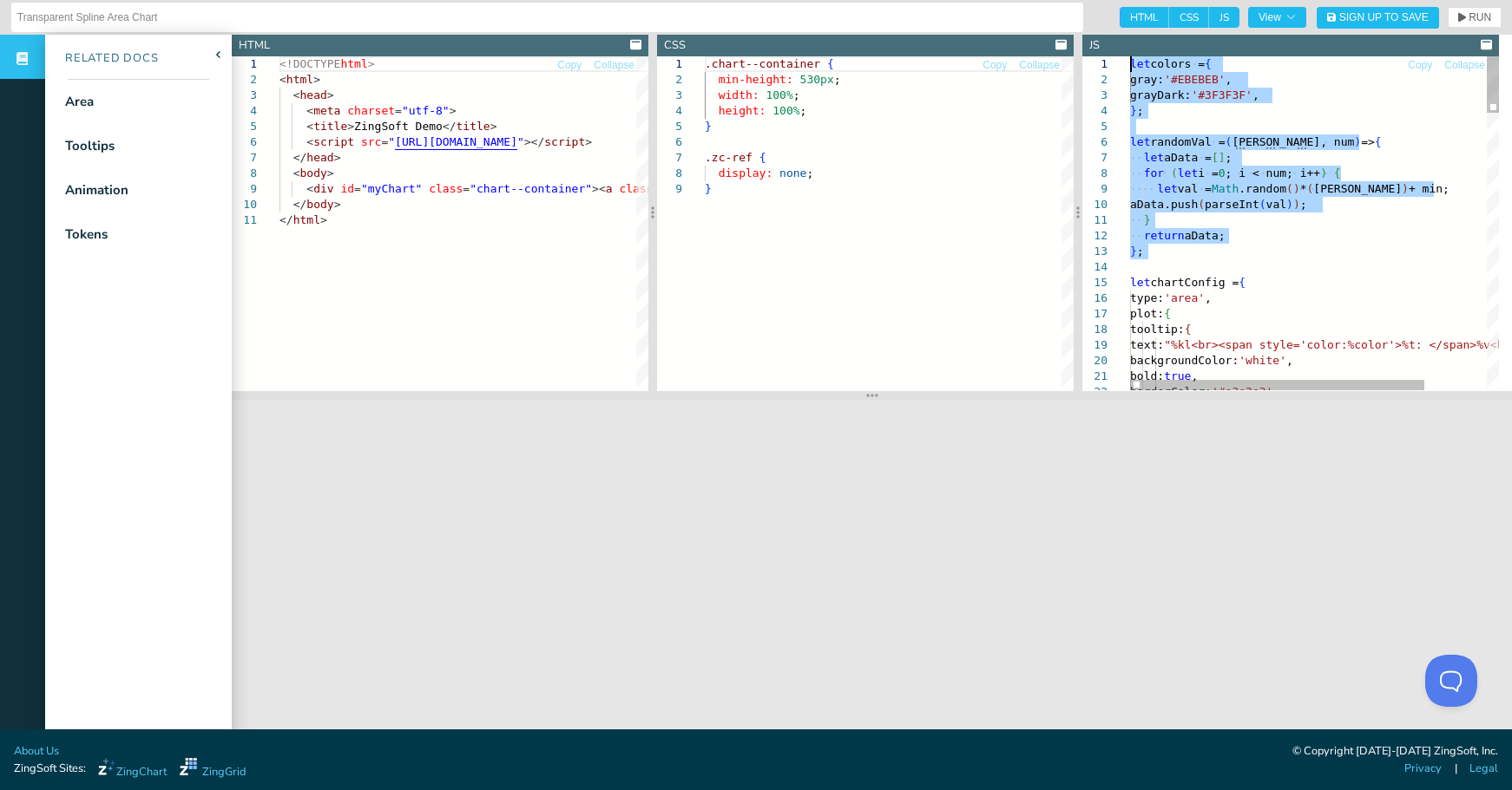
drag, startPoint x: 1196, startPoint y: 267, endPoint x: 1109, endPoint y: 41, distance: 242.2
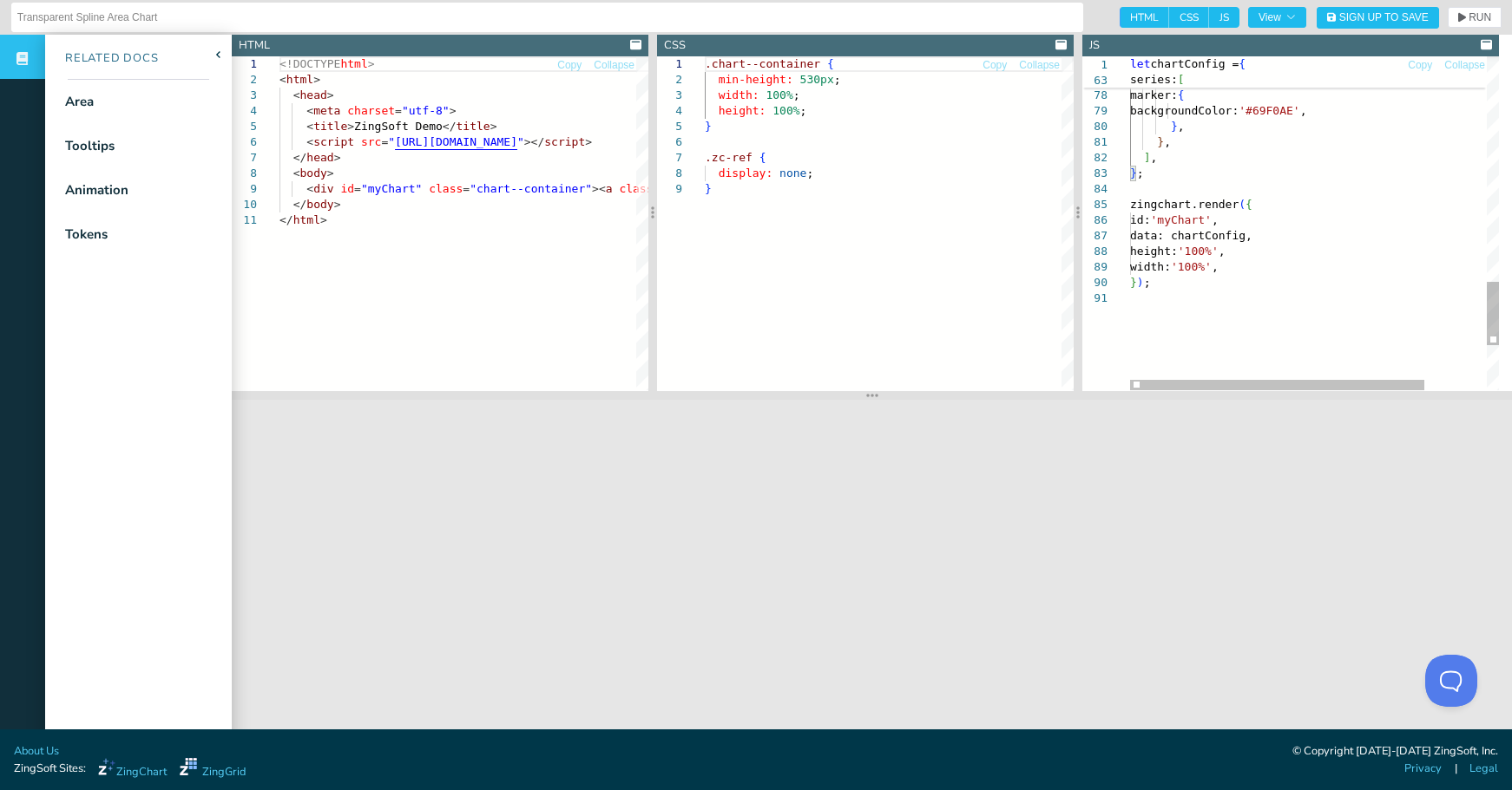
type textarea "} ; zingchart.render({ id: 'myChart', data: chartConfig, height: '100%', width:…"
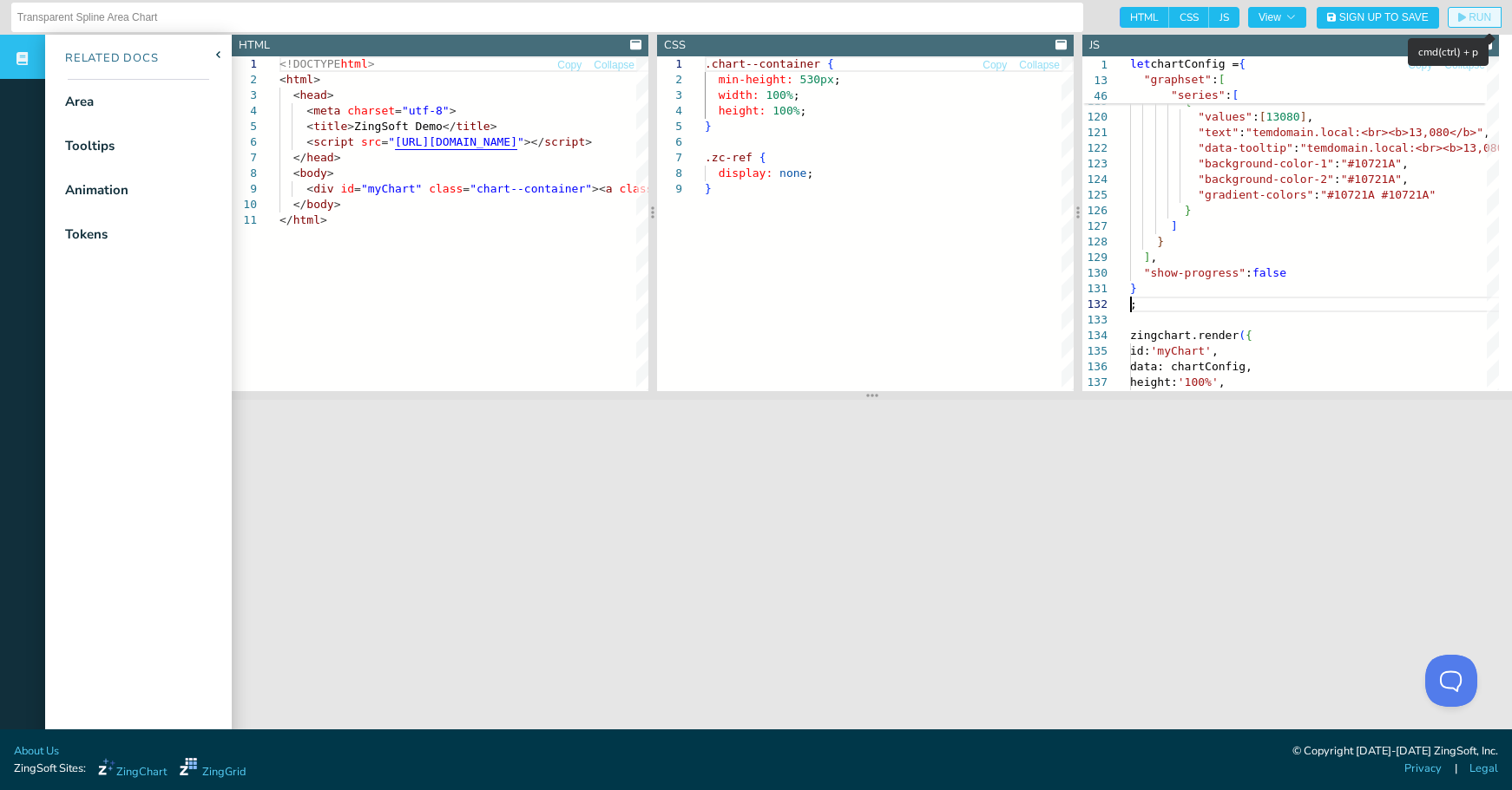
click at [1458, 12] on icon "button" at bounding box center [1462, 18] width 8 height 11
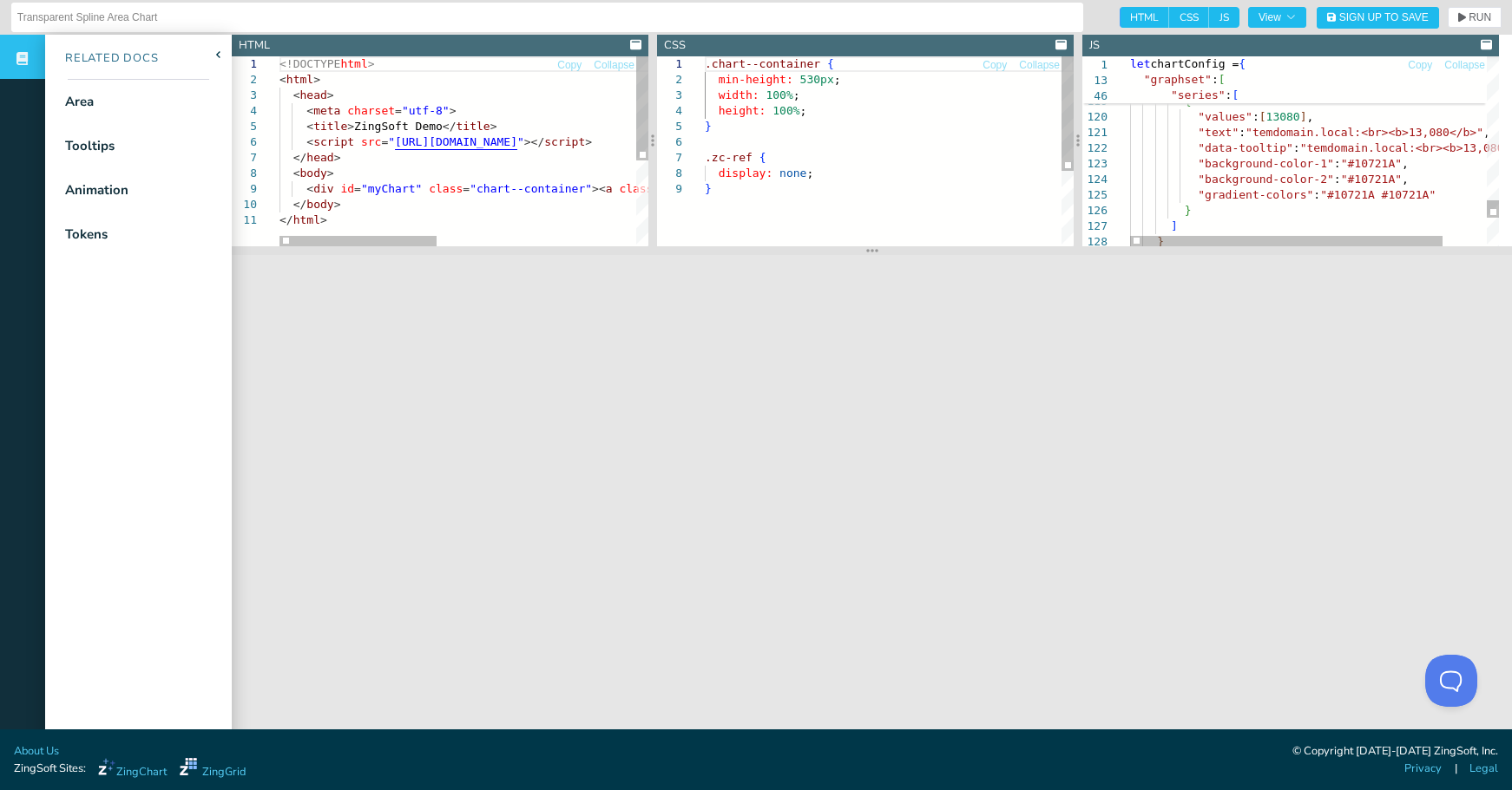
drag, startPoint x: 861, startPoint y: 394, endPoint x: 875, endPoint y: 249, distance: 145.7
click at [875, 249] on section at bounding box center [871, 251] width 1280 height 9
